Goal: Find specific page/section: Find specific page/section

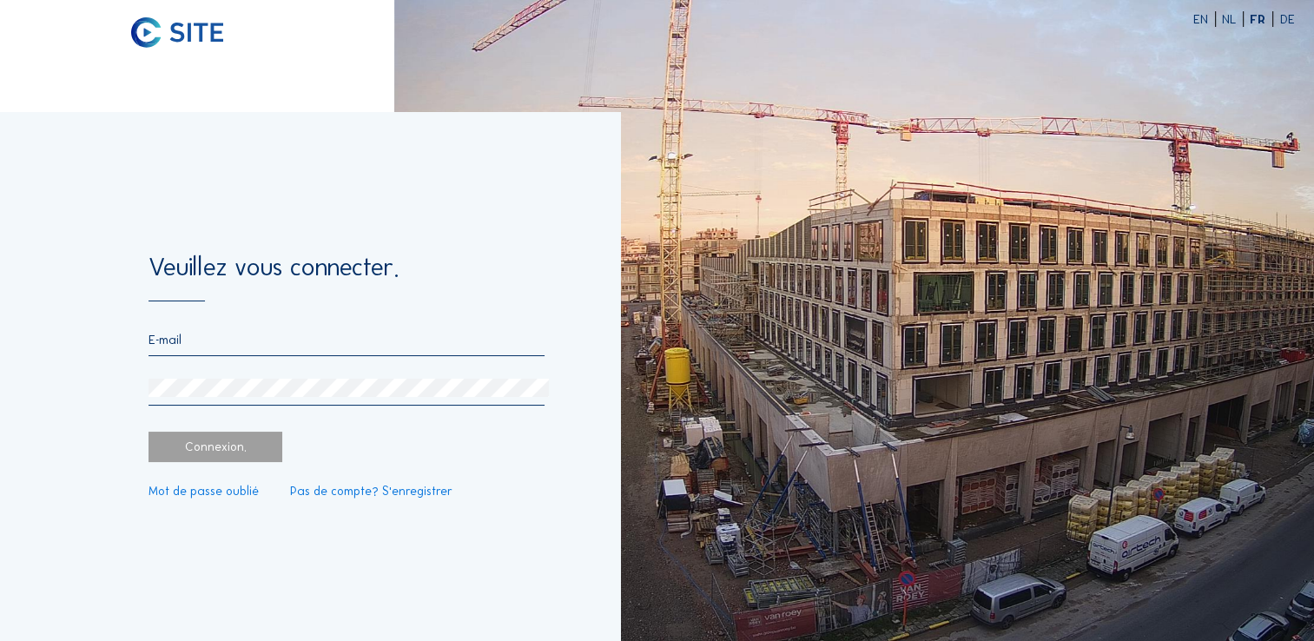
type input "[EMAIL_ADDRESS][DOMAIN_NAME]"
click at [163, 440] on div "Connexion." at bounding box center [216, 447] width 134 height 30
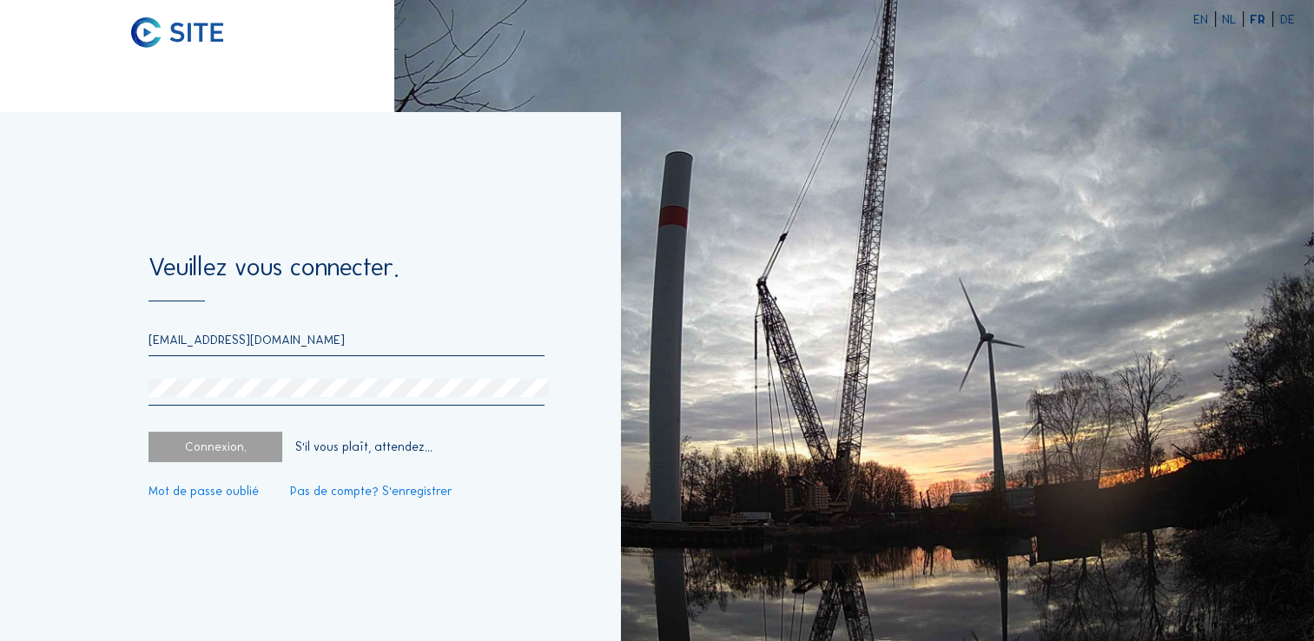
click at [228, 453] on div "Connexion." at bounding box center [216, 447] width 134 height 30
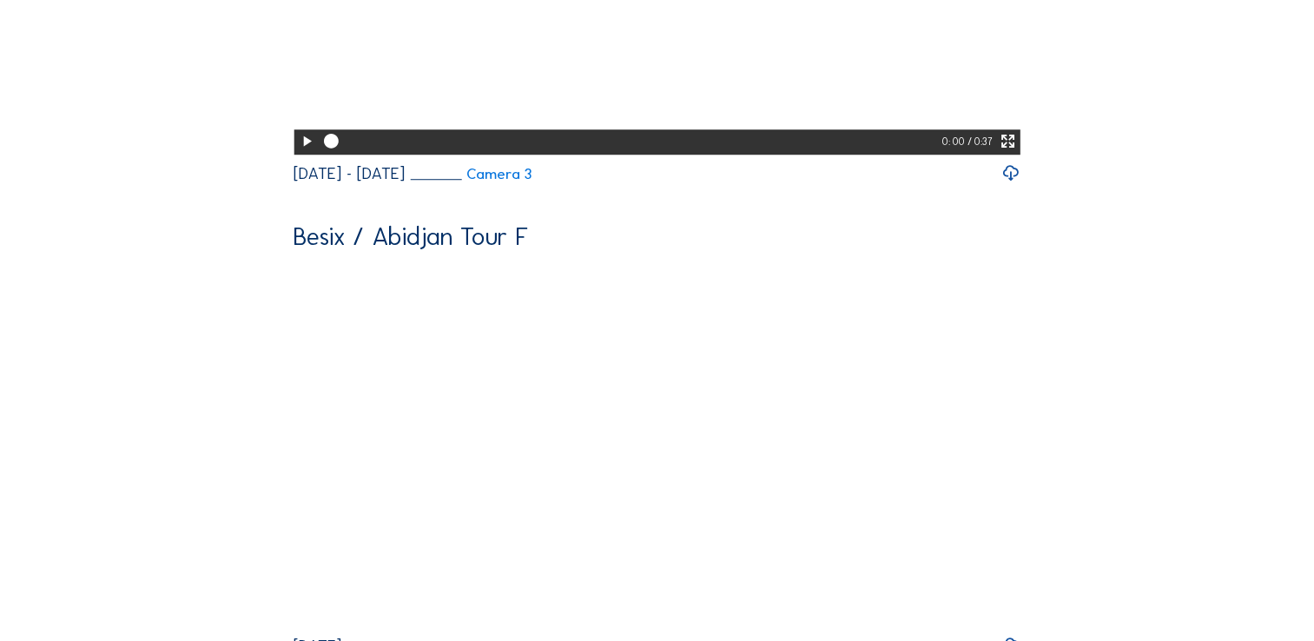
scroll to position [1336, 0]
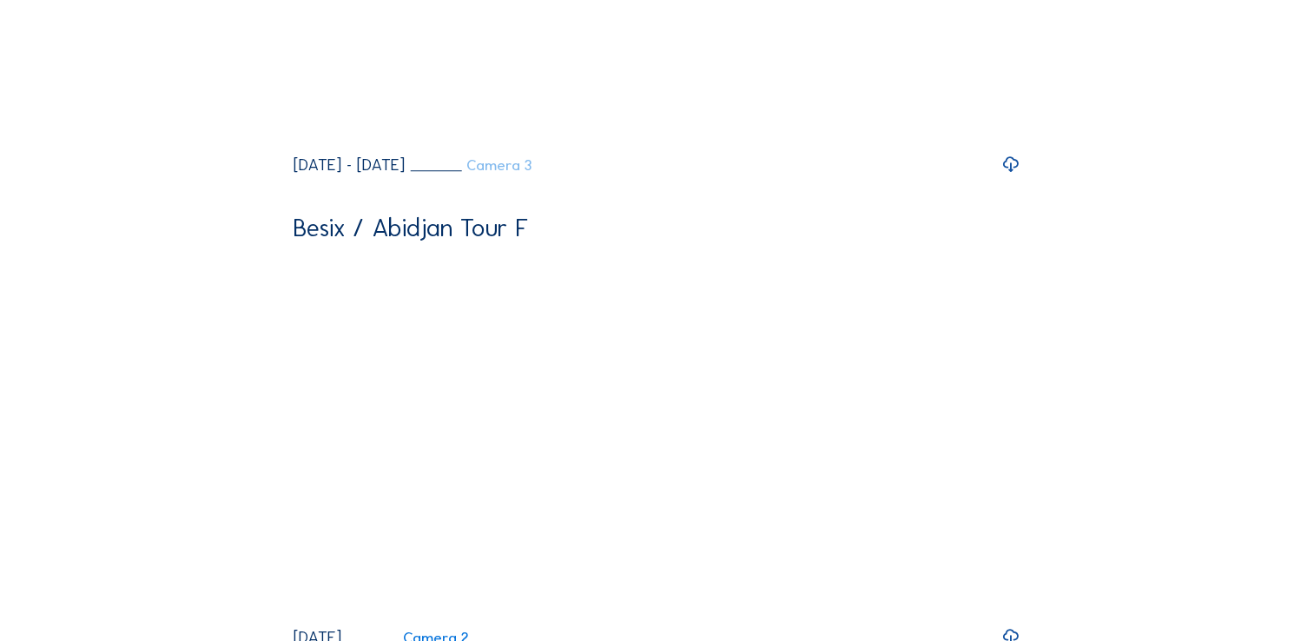
click at [532, 173] on link "Camera 3" at bounding box center [471, 165] width 122 height 15
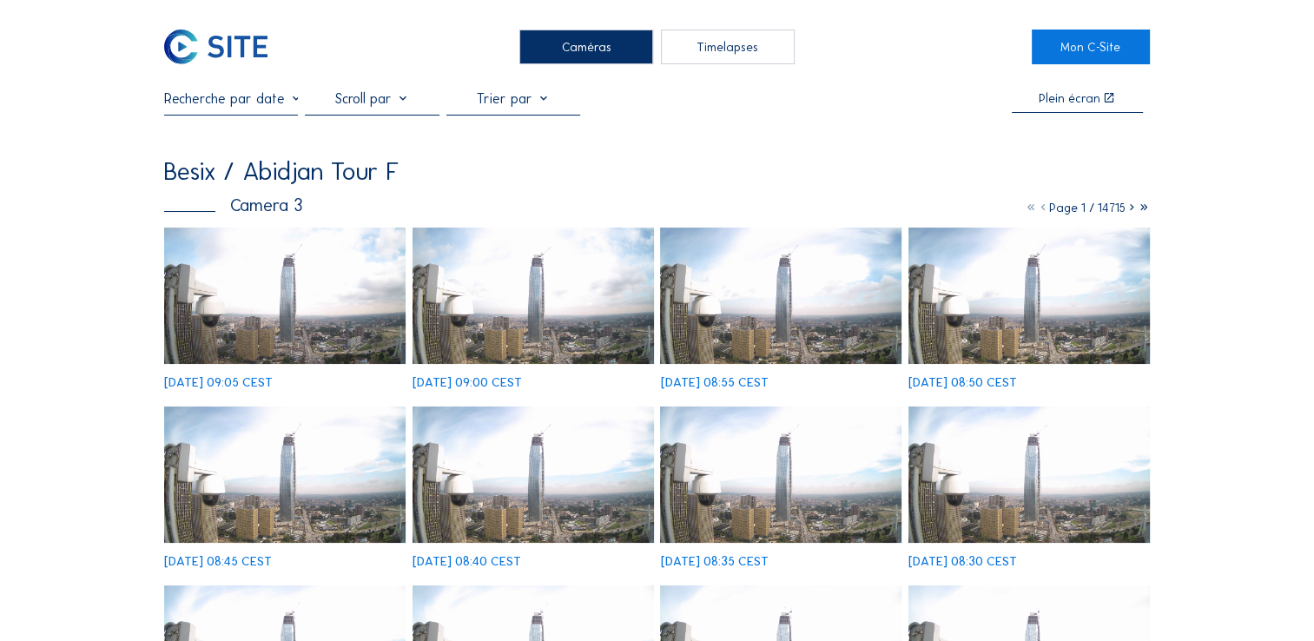
click at [782, 445] on img at bounding box center [780, 475] width 241 height 136
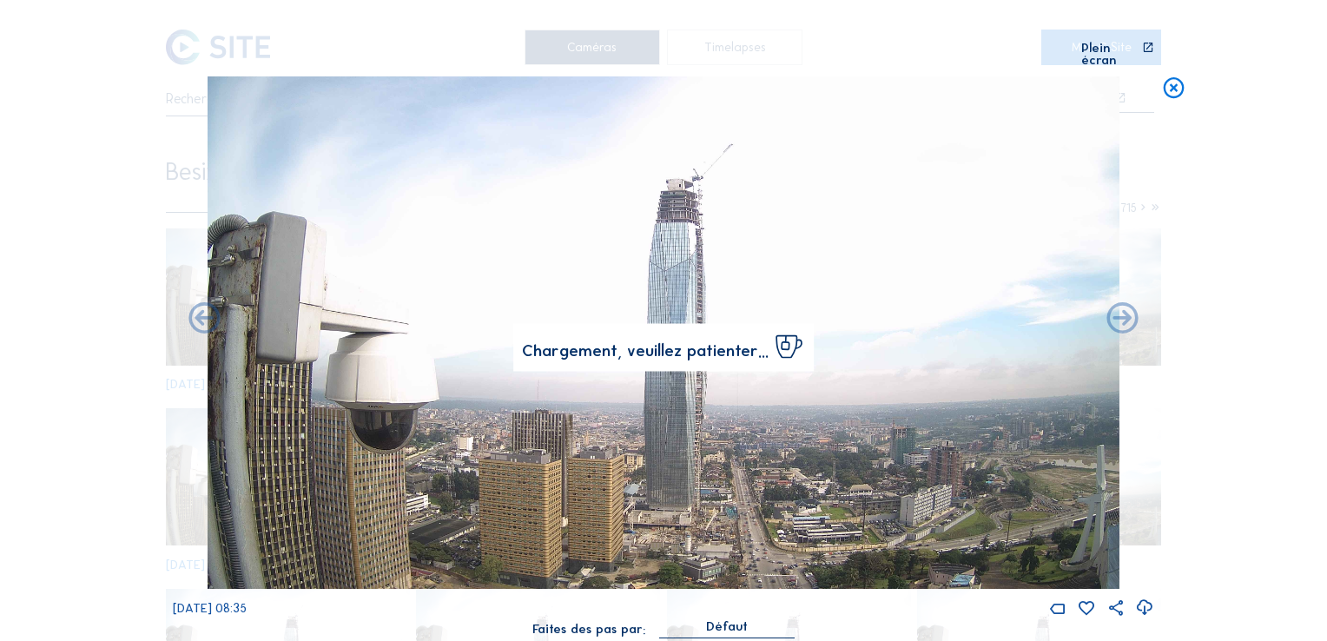
click at [643, 189] on img at bounding box center [664, 332] width 912 height 513
